Goal: Navigation & Orientation: Find specific page/section

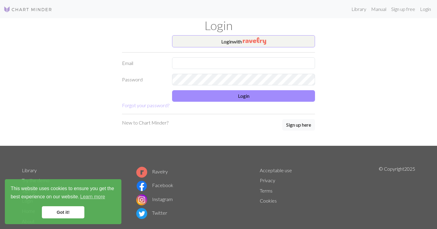
click at [46, 117] on div "Login with Email Password Login Forgot your password? New to Chart Minder? Sign…" at bounding box center [218, 90] width 400 height 110
click at [251, 42] on img "button" at bounding box center [254, 40] width 23 height 7
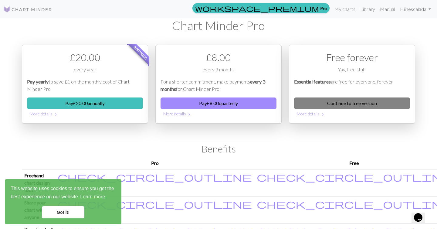
click at [377, 104] on link "Continue to free version" at bounding box center [352, 103] width 116 height 12
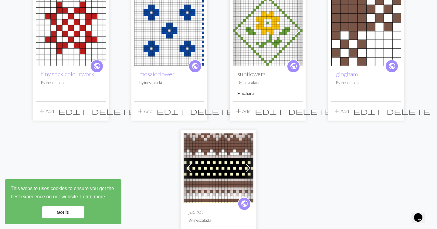
scroll to position [21, 0]
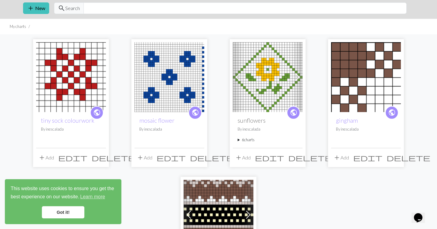
click at [296, 80] on span at bounding box center [297, 77] width 10 height 10
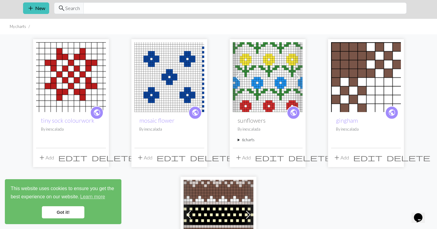
click at [296, 80] on span at bounding box center [297, 77] width 10 height 10
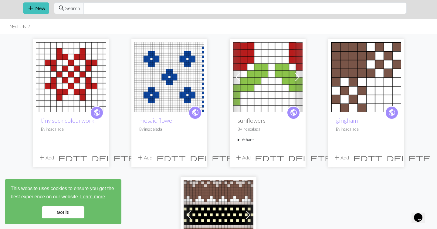
click at [296, 80] on span at bounding box center [297, 77] width 10 height 10
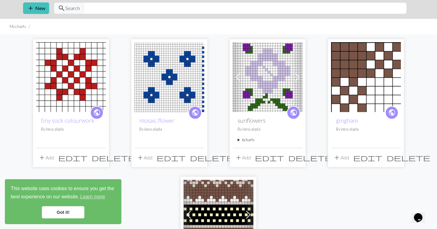
click at [296, 80] on span at bounding box center [297, 77] width 10 height 10
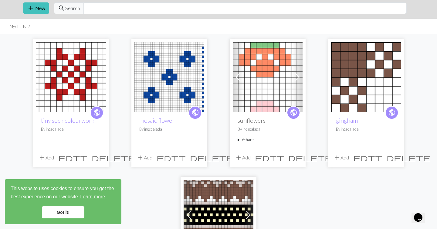
click at [284, 158] on span "edit" at bounding box center [269, 157] width 29 height 8
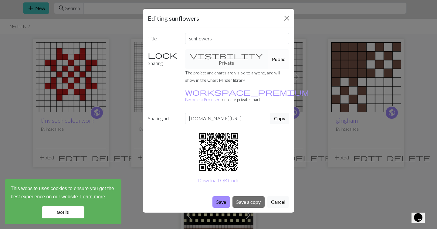
click at [268, 53] on button "Public" at bounding box center [278, 59] width 21 height 20
click at [277, 112] on button "Copy" at bounding box center [279, 118] width 19 height 12
click at [276, 196] on button "Cancel" at bounding box center [278, 202] width 22 height 12
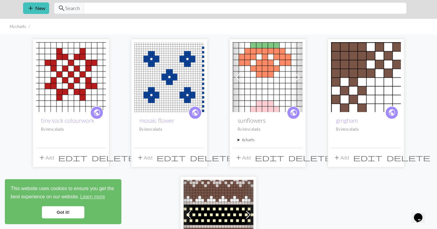
click at [299, 75] on span at bounding box center [297, 77] width 10 height 10
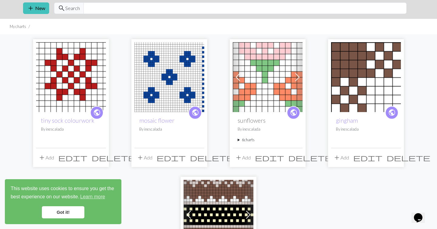
click at [299, 75] on span at bounding box center [297, 77] width 10 height 10
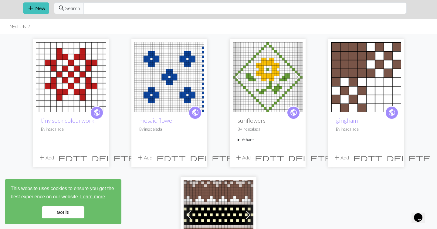
click at [250, 85] on img at bounding box center [268, 77] width 70 height 70
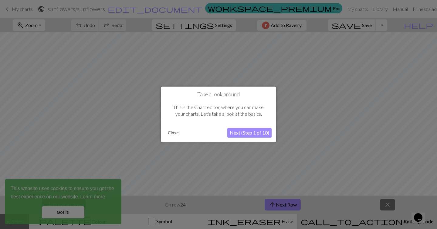
click at [172, 133] on button "Close" at bounding box center [173, 132] width 16 height 9
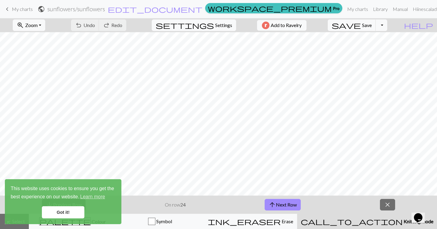
click at [63, 212] on link "Got it!" at bounding box center [63, 212] width 42 height 12
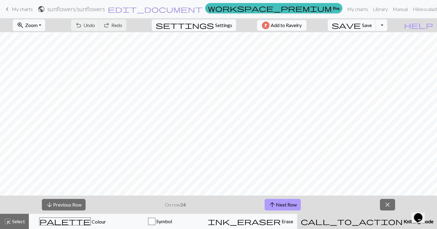
click at [286, 200] on button "arrow_upward Next Row" at bounding box center [282, 205] width 36 height 12
click at [13, 8] on span "My charts" at bounding box center [22, 9] width 21 height 6
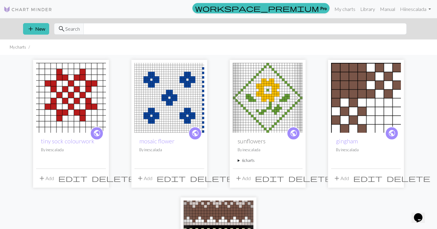
click at [298, 96] on span at bounding box center [297, 98] width 10 height 10
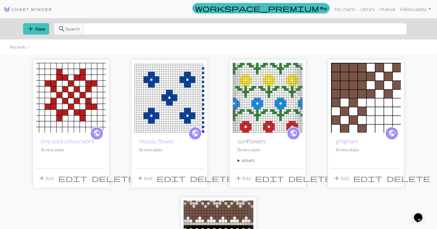
scroll to position [82, 0]
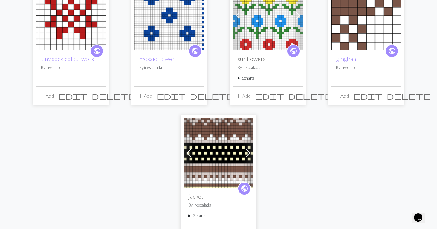
click at [221, 162] on img at bounding box center [218, 153] width 70 height 70
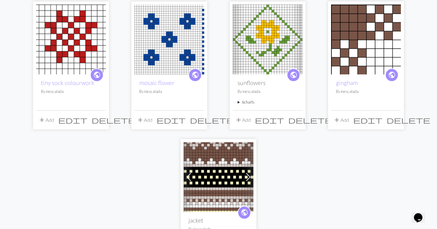
scroll to position [59, 0]
click at [157, 27] on img at bounding box center [169, 39] width 70 height 70
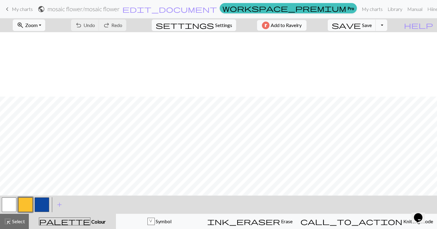
scroll to position [64, 0]
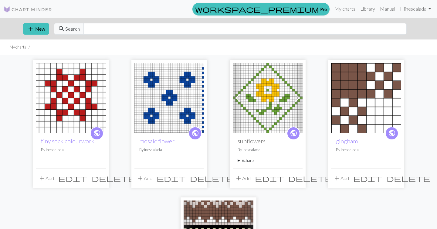
click at [37, 3] on div "workspace_premium Pro My charts Library Manual Hi inescalada Account settings L…" at bounding box center [218, 9] width 437 height 13
click at [37, 10] on img at bounding box center [28, 9] width 49 height 7
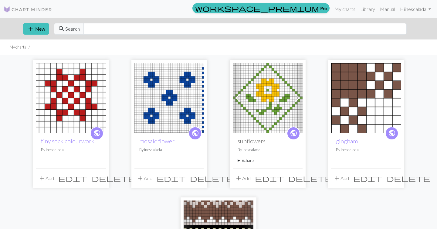
click at [14, 11] on img at bounding box center [28, 9] width 49 height 7
click at [365, 9] on link "Library" at bounding box center [368, 9] width 20 height 12
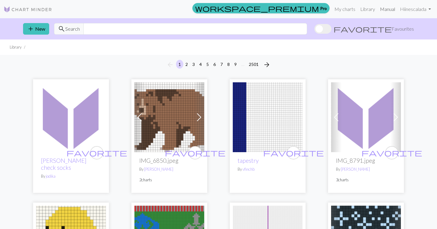
click at [385, 9] on link "Manual" at bounding box center [387, 9] width 20 height 12
